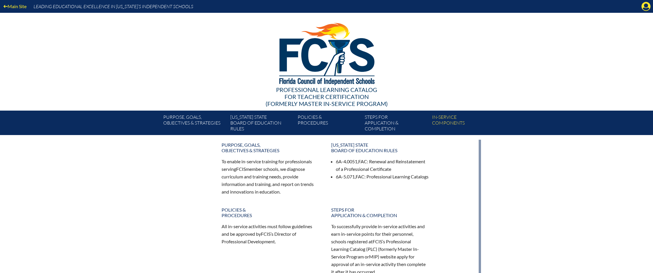
click at [646, 10] on icon "Manage account" at bounding box center [645, 6] width 9 height 9
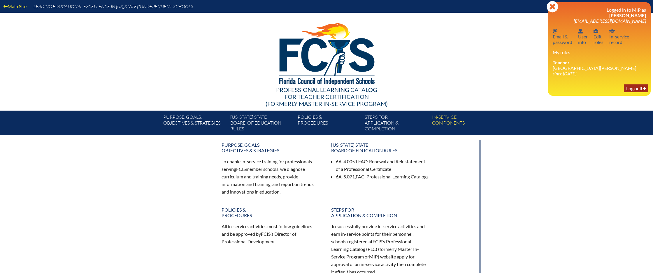
click at [633, 89] on link "Log out Log out" at bounding box center [636, 89] width 24 height 8
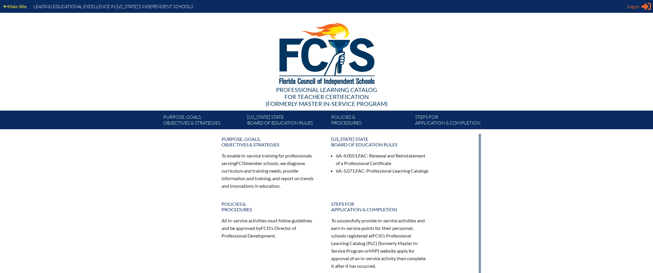
type input "[EMAIL_ADDRESS][DOMAIN_NAME]"
click at [631, 8] on span "Log in" at bounding box center [633, 6] width 12 height 7
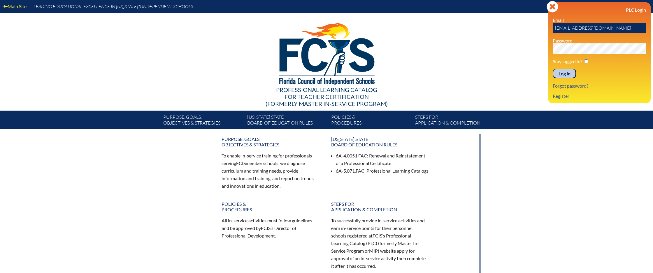
click at [565, 73] on input "Log in" at bounding box center [564, 74] width 23 height 10
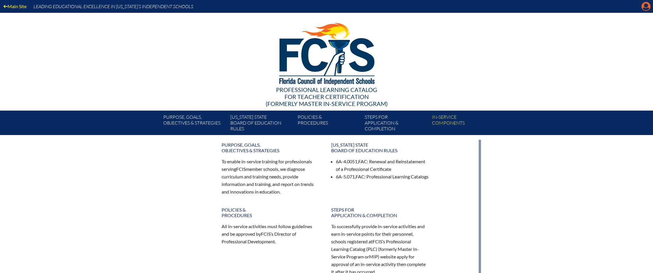
click at [646, 9] on icon "Manage account" at bounding box center [645, 6] width 9 height 9
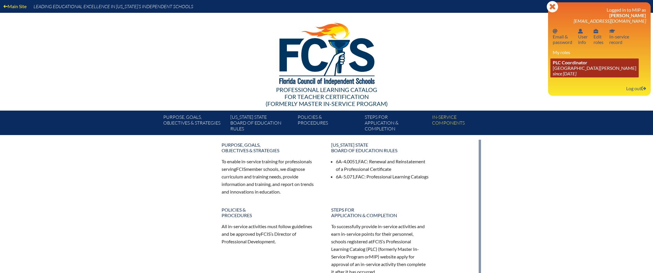
click at [563, 65] on span "PLC Coordinator" at bounding box center [570, 63] width 35 height 6
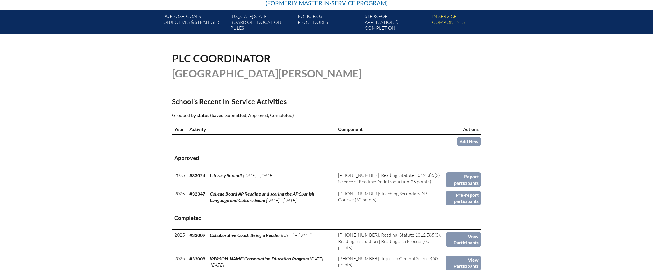
scroll to position [101, 0]
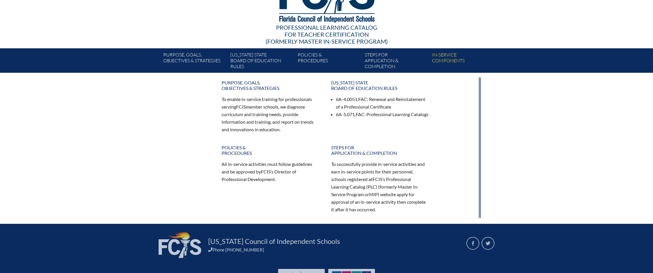
scroll to position [64, 0]
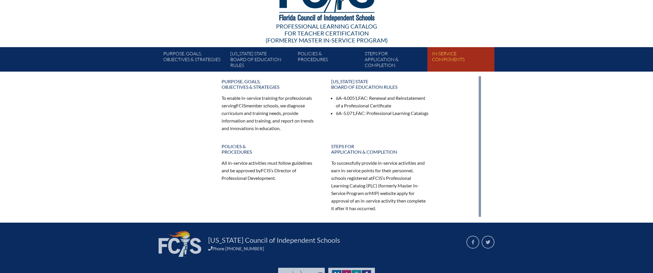
click at [451, 57] on link "In-service components" at bounding box center [463, 61] width 67 height 22
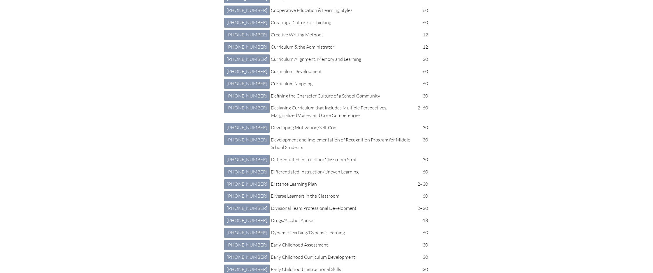
scroll to position [559, 0]
